Goal: Task Accomplishment & Management: Complete application form

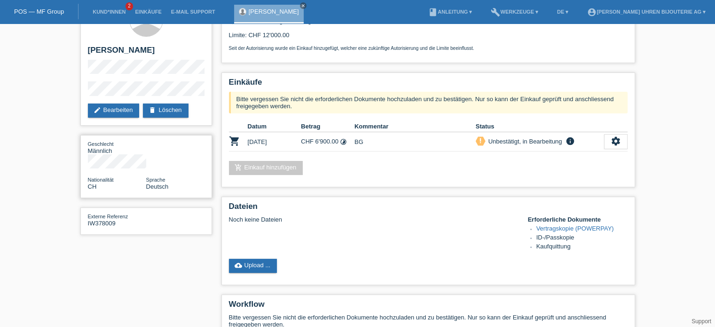
scroll to position [47, 0]
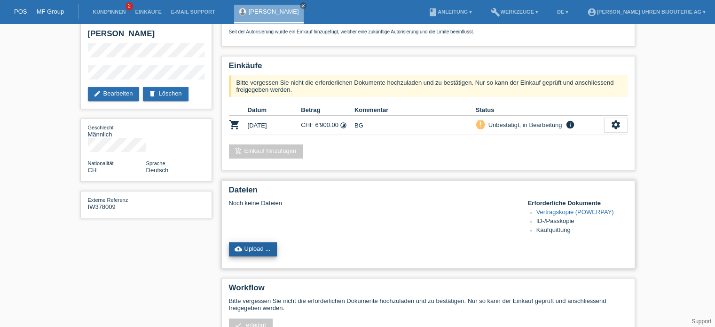
click at [266, 250] on link "cloud_upload Upload ..." at bounding box center [253, 249] width 48 height 14
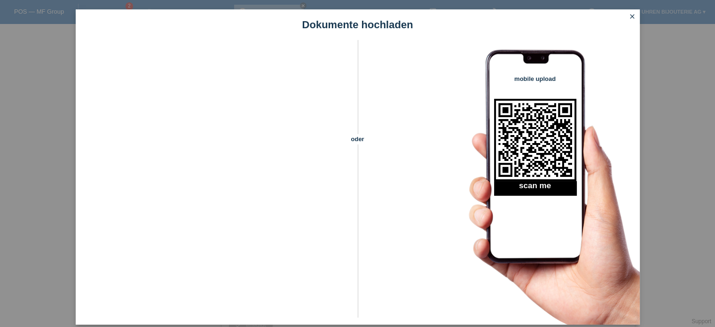
click at [633, 18] on icon "close" at bounding box center [633, 17] width 8 height 8
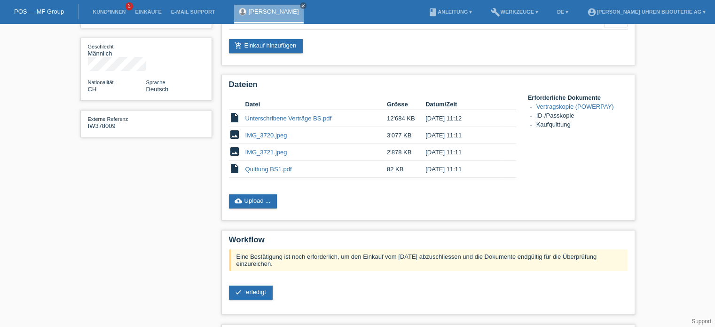
scroll to position [187, 0]
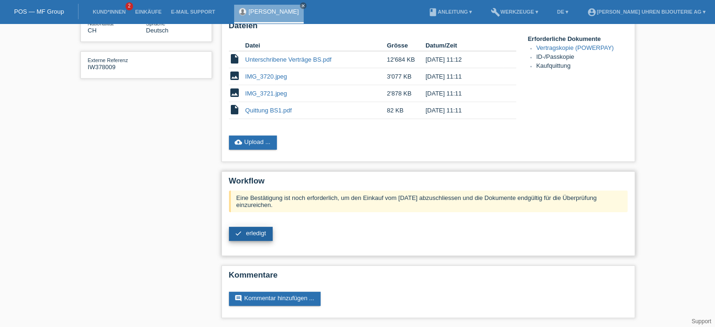
click at [267, 235] on link "check erledigt" at bounding box center [251, 234] width 44 height 14
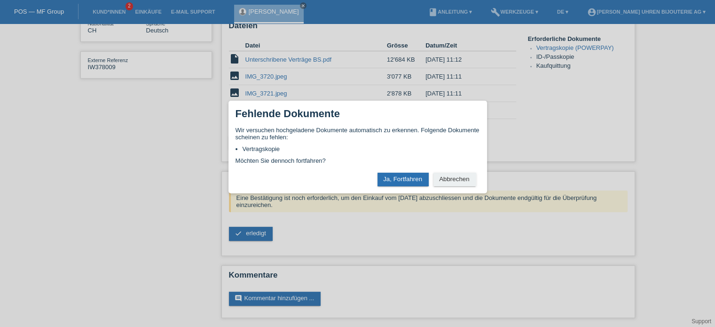
click at [408, 171] on div "× Fehlende Dokumente Wir versuchen hochgeladene Dokumente automatisch zu erkenn…" at bounding box center [358, 147] width 259 height 93
click at [409, 176] on button "Ja, Fortfahren" at bounding box center [403, 180] width 51 height 14
